Goal: Information Seeking & Learning: Learn about a topic

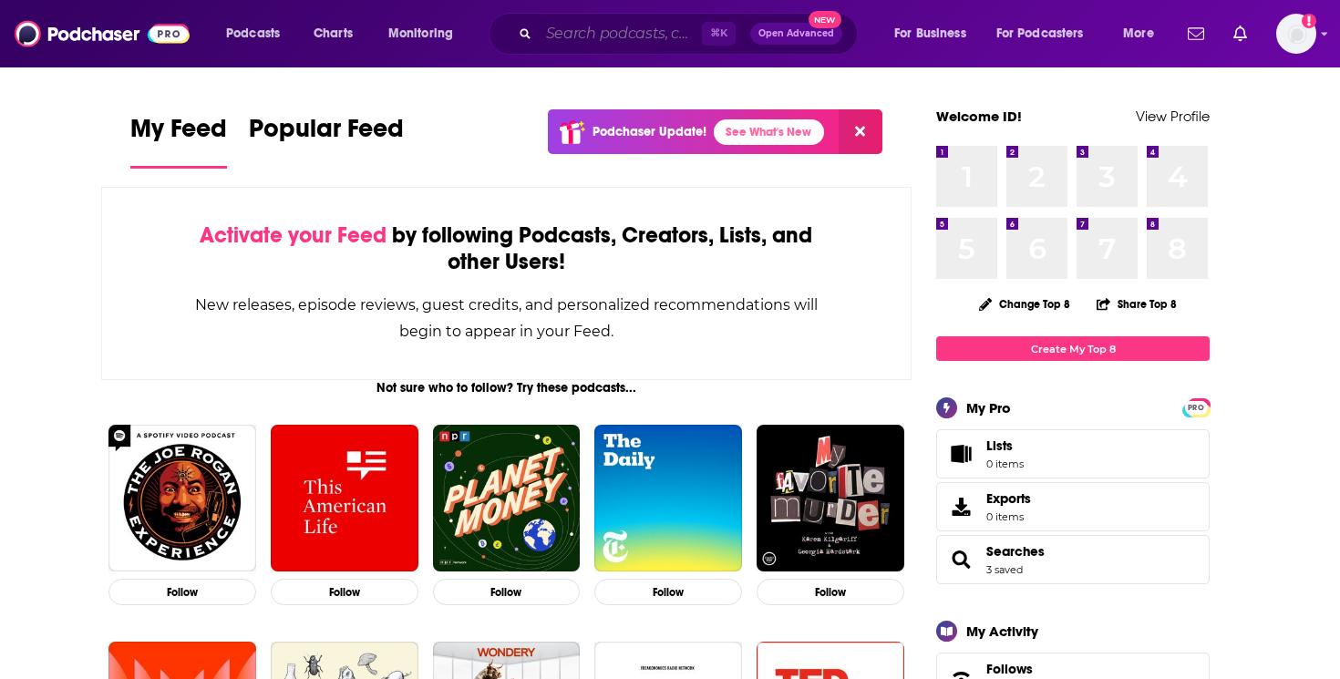
click at [588, 32] on input "Search podcasts, credits, & more..." at bounding box center [620, 33] width 163 height 29
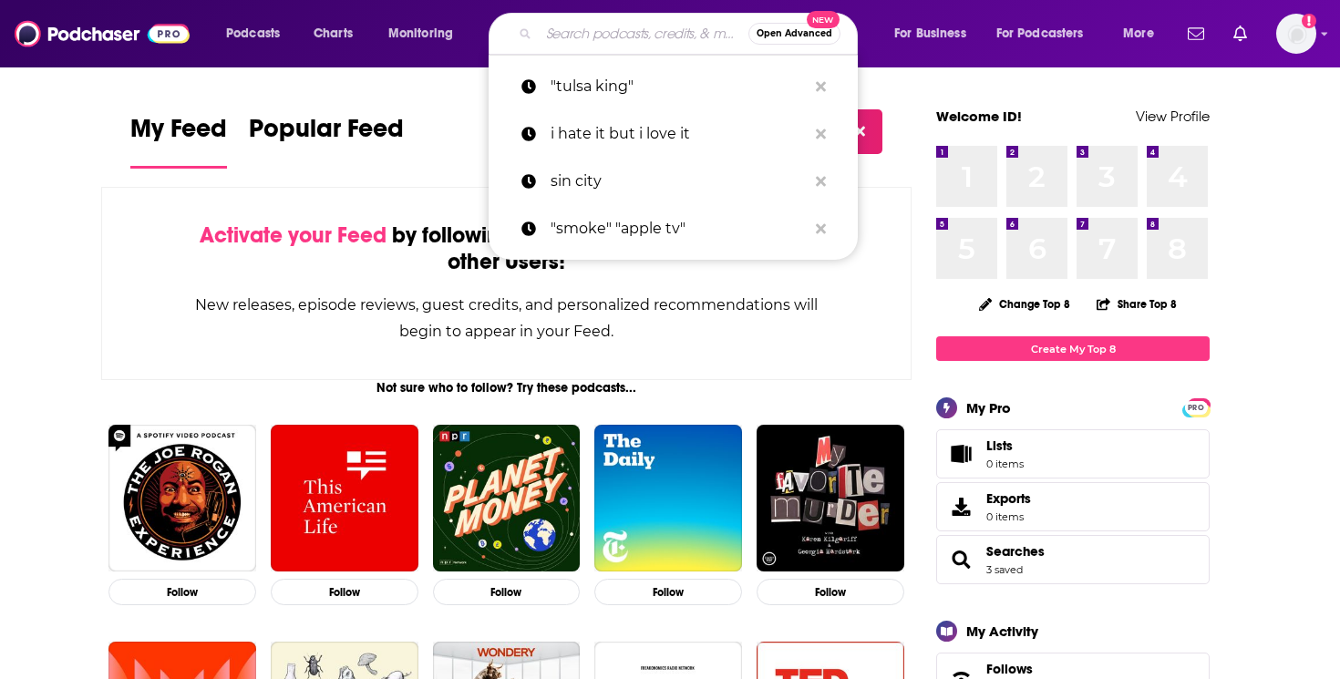
paste input "[DATE] Will Be Televised"
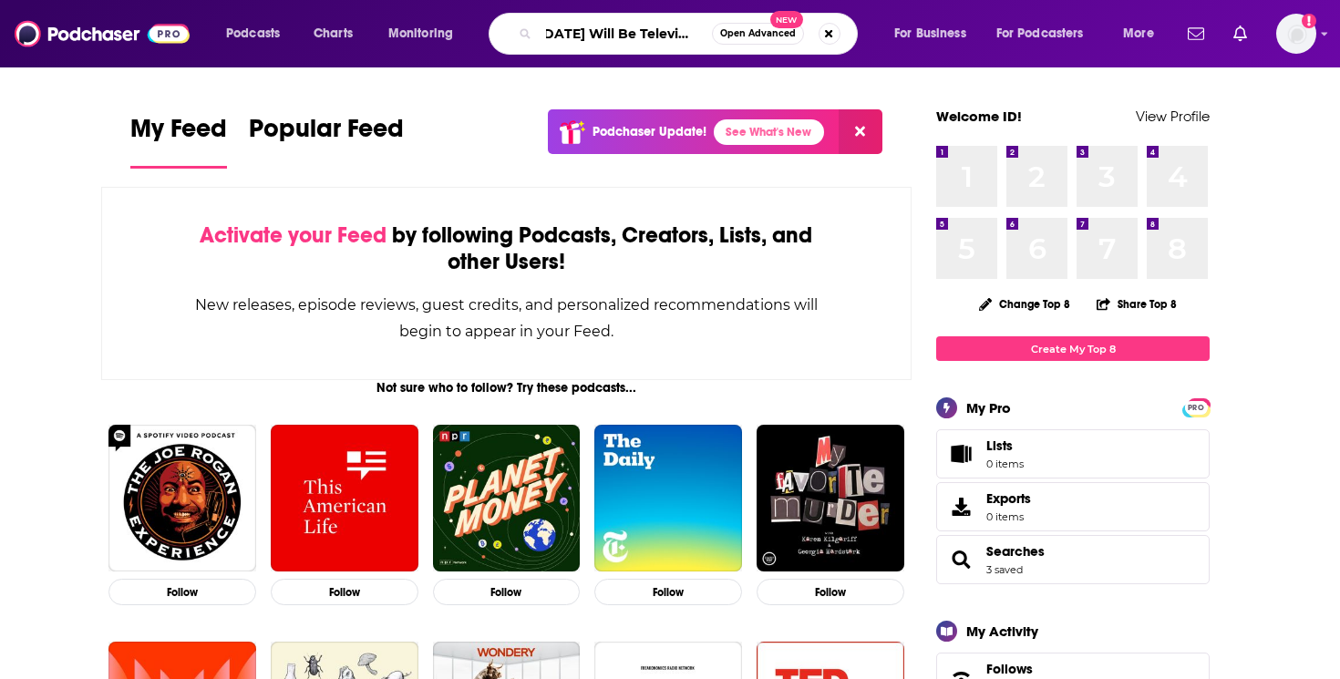
type input "[DATE] Will Be Televised"
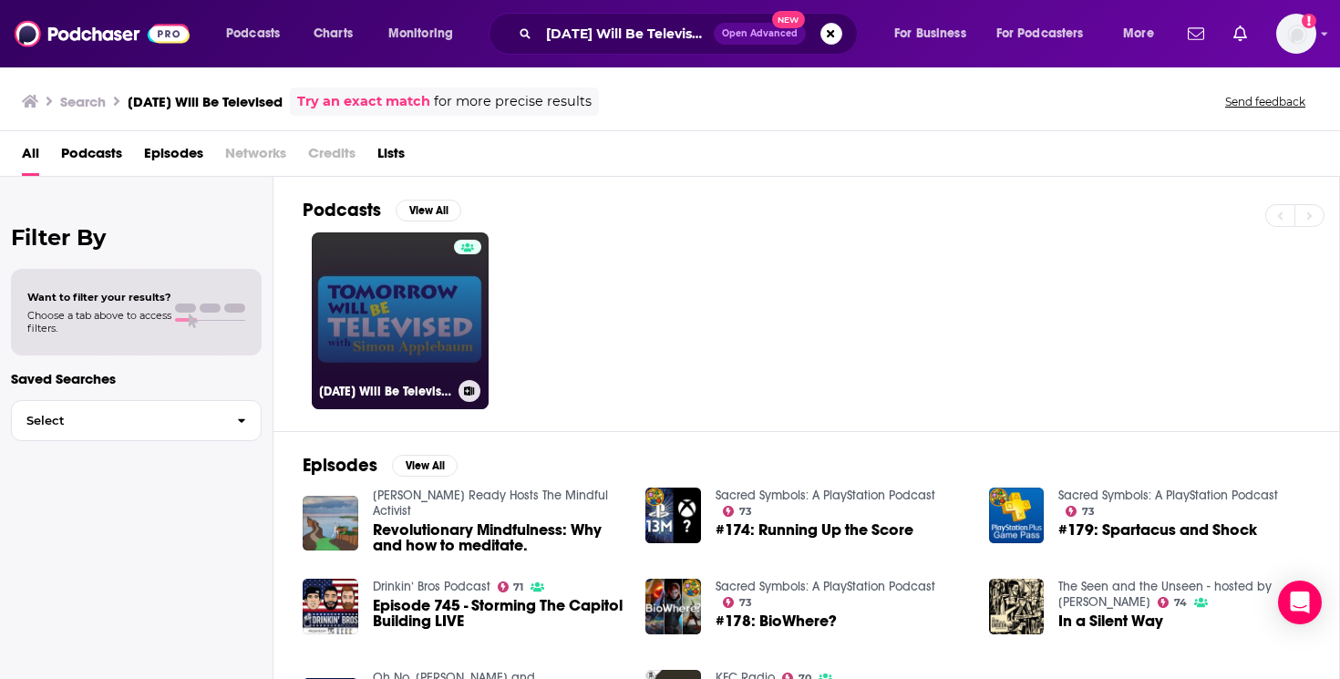
click at [424, 301] on link "[DATE] Will Be Televised" at bounding box center [400, 320] width 177 height 177
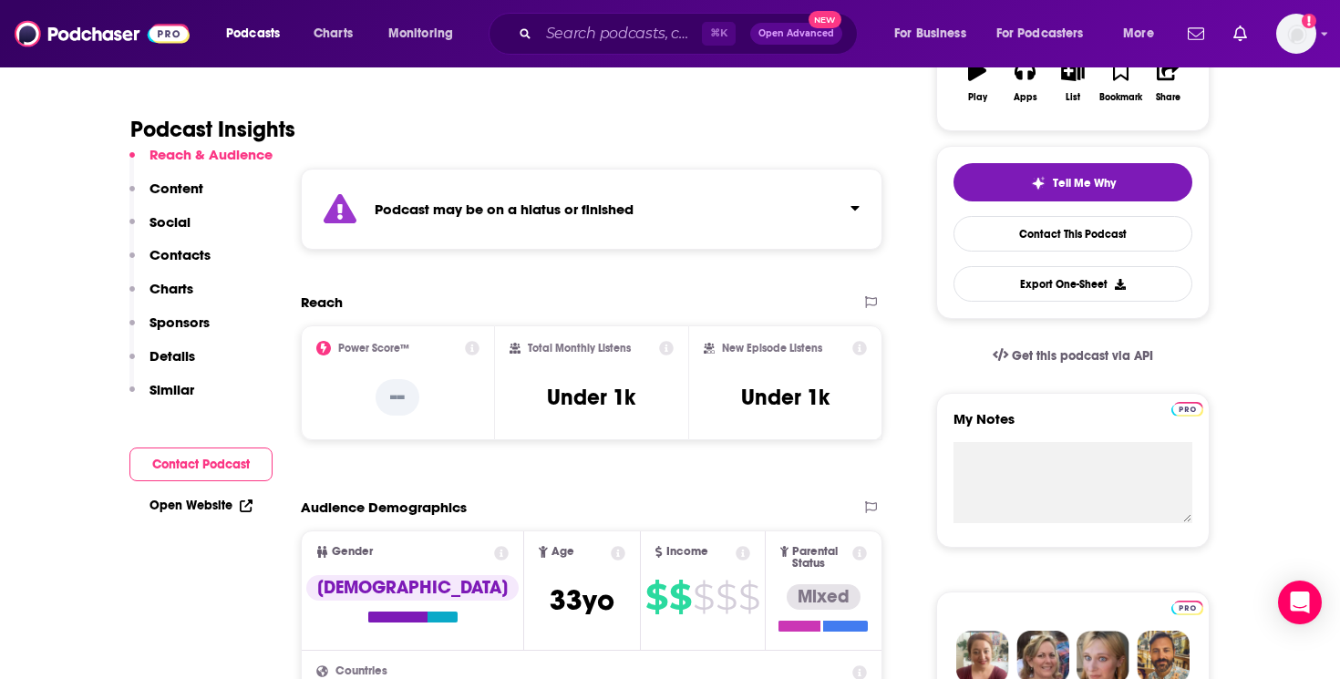
scroll to position [348, 0]
